Goal: Information Seeking & Learning: Learn about a topic

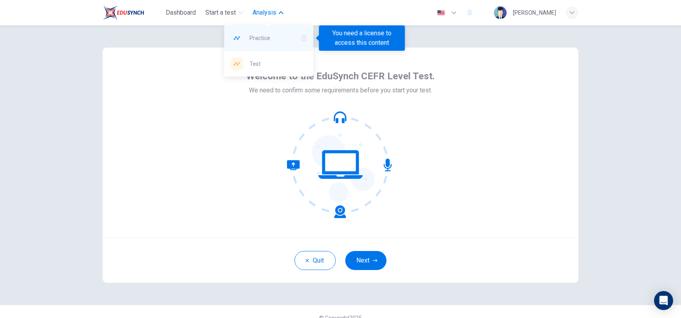
click at [261, 32] on div "Practice" at bounding box center [268, 37] width 89 height 25
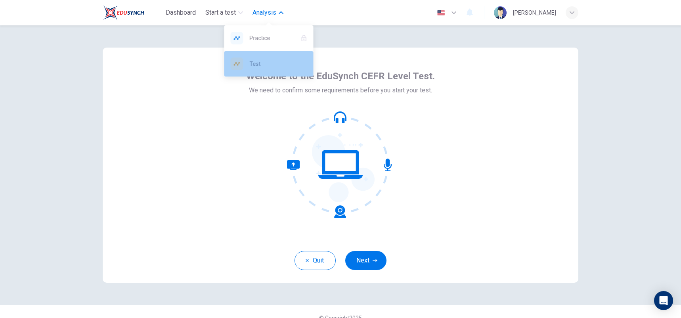
click at [267, 62] on span "Test" at bounding box center [278, 64] width 57 height 10
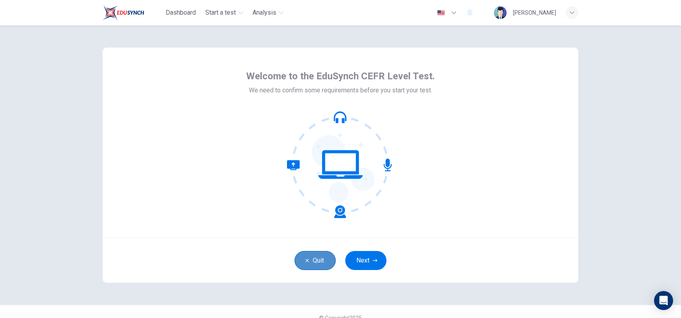
click at [313, 264] on button "Quit" at bounding box center [314, 260] width 41 height 19
